Goal: Information Seeking & Learning: Learn about a topic

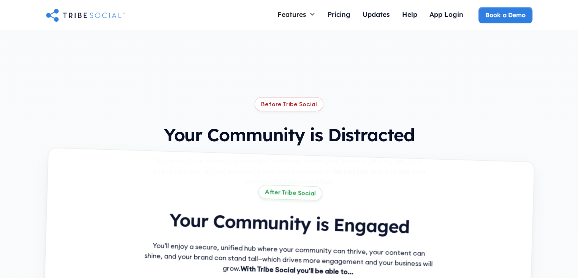
scroll to position [434, 0]
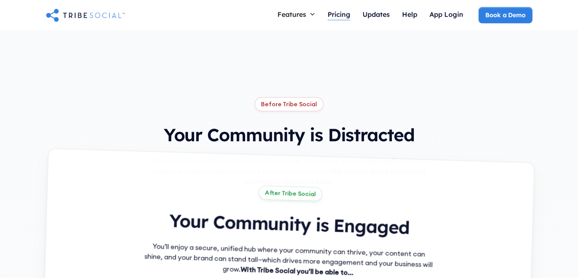
click at [338, 13] on div "Pricing" at bounding box center [339, 14] width 23 height 8
click at [340, 14] on div "Pricing" at bounding box center [339, 14] width 23 height 8
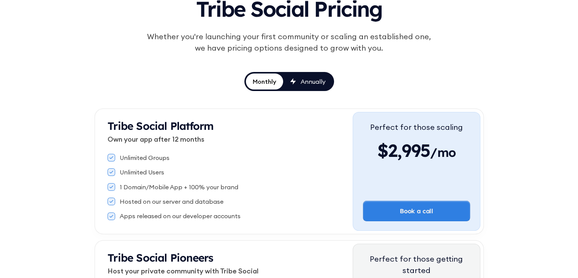
scroll to position [78, 0]
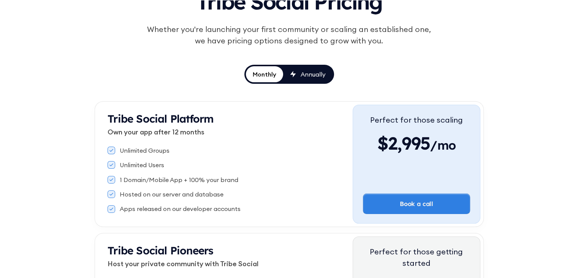
click at [313, 75] on div "Annually" at bounding box center [313, 74] width 25 height 8
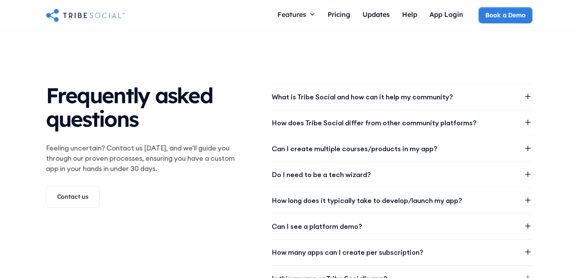
scroll to position [942, 0]
